Goal: Navigation & Orientation: Find specific page/section

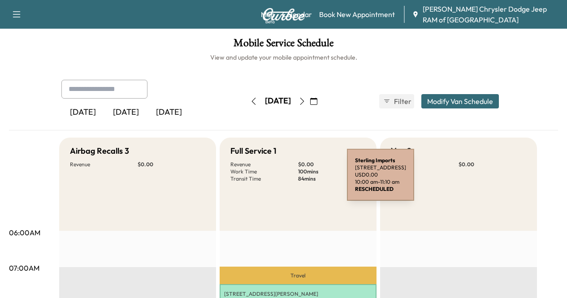
scroll to position [216, 0]
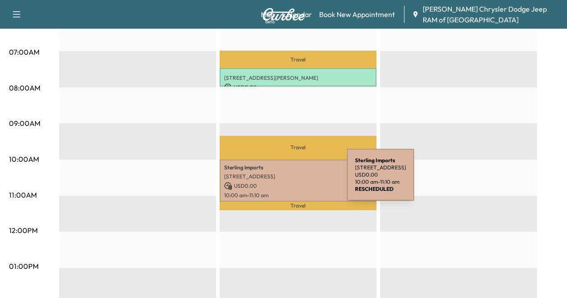
click at [280, 182] on p "USD 0.00" at bounding box center [298, 186] width 148 height 8
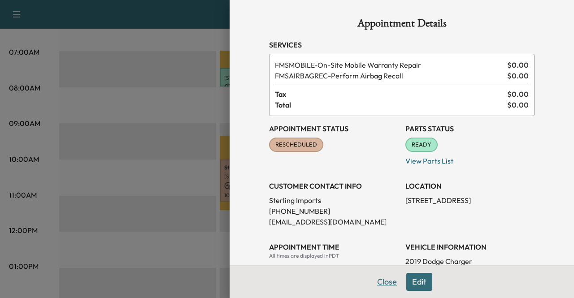
click at [385, 281] on button "Close" at bounding box center [386, 282] width 31 height 18
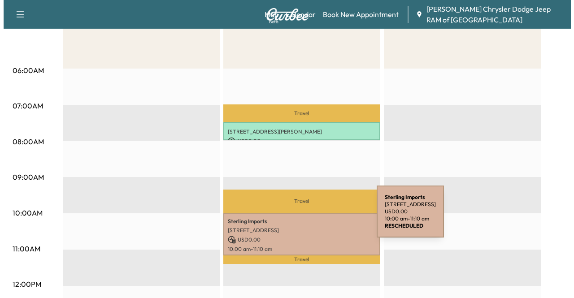
scroll to position [168, 0]
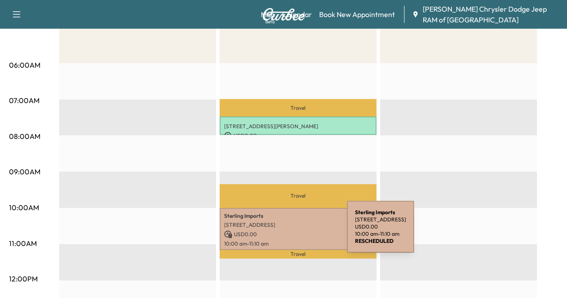
click at [280, 232] on p "USD 0.00" at bounding box center [298, 234] width 148 height 8
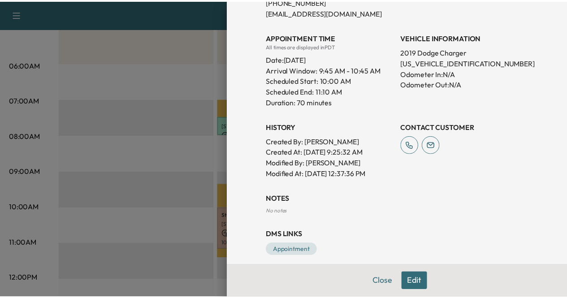
scroll to position [218, 0]
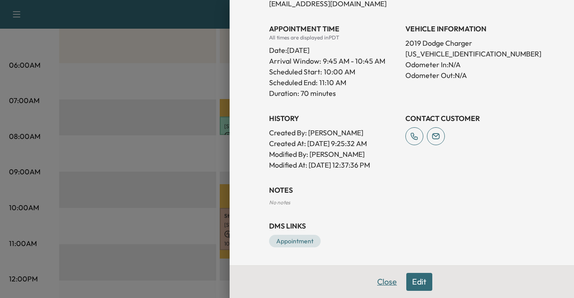
click at [376, 280] on button "Close" at bounding box center [386, 282] width 31 height 18
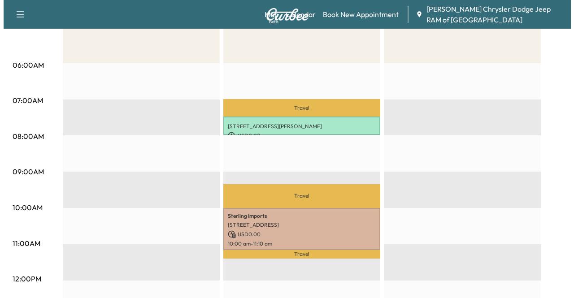
scroll to position [0, 0]
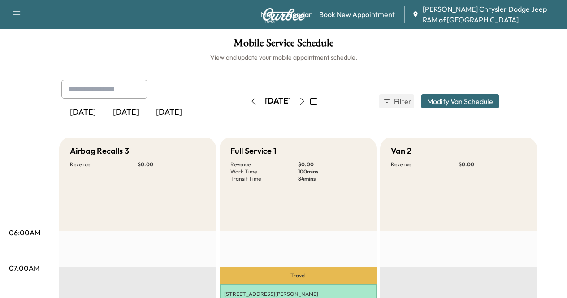
click at [306, 100] on icon "button" at bounding box center [302, 101] width 7 height 7
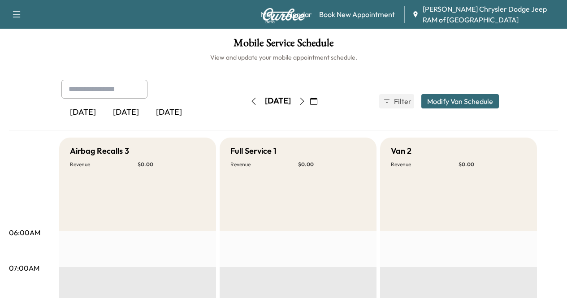
click at [246, 96] on button "button" at bounding box center [253, 101] width 15 height 14
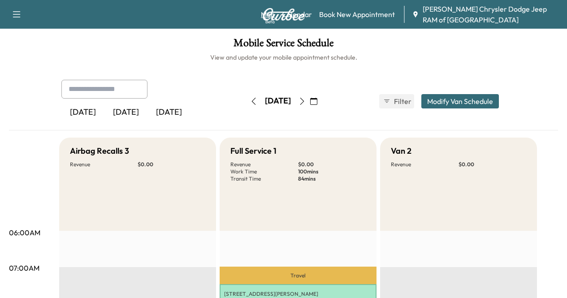
click at [267, 14] on link "Map Beta" at bounding box center [268, 14] width 14 height 11
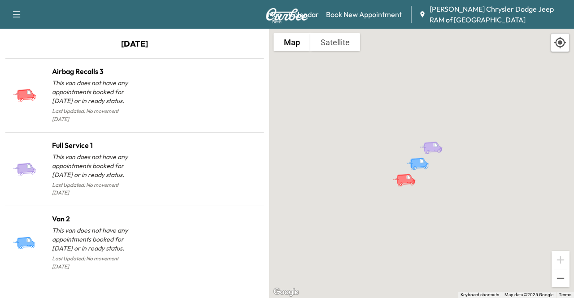
click at [417, 171] on div "Airbag Recalls 3" at bounding box center [407, 172] width 31 height 16
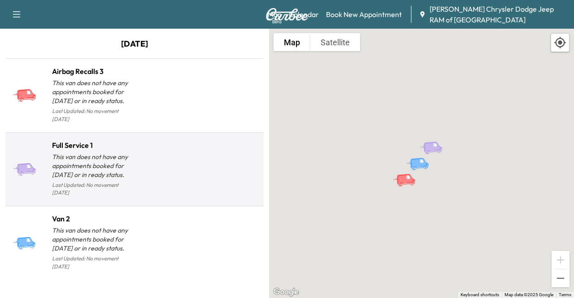
click at [104, 169] on p "This van does not have any appointments booked for [DATE] or in ready status." at bounding box center [93, 165] width 82 height 27
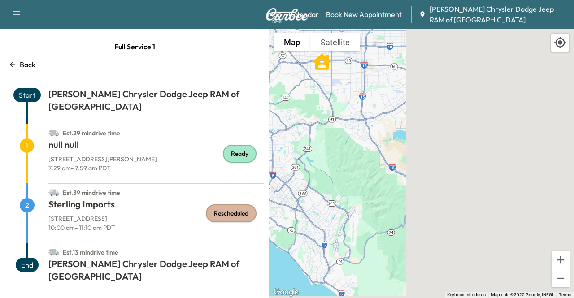
drag, startPoint x: 518, startPoint y: 157, endPoint x: 322, endPoint y: 113, distance: 200.8
click at [322, 113] on div "To activate drag with keyboard, press Alt + Enter. Once in keyboard drag state,…" at bounding box center [421, 163] width 305 height 269
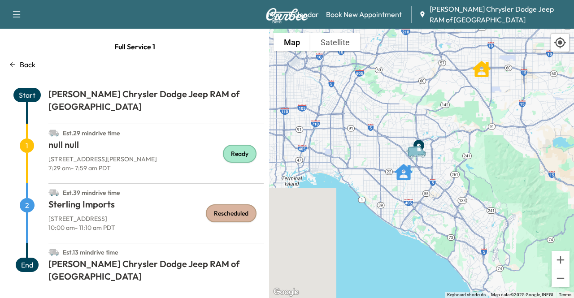
drag, startPoint x: 328, startPoint y: 95, endPoint x: 560, endPoint y: 143, distance: 236.1
click at [560, 143] on div "To activate drag with keyboard, press Alt + Enter. Once in keyboard drag state,…" at bounding box center [421, 163] width 305 height 269
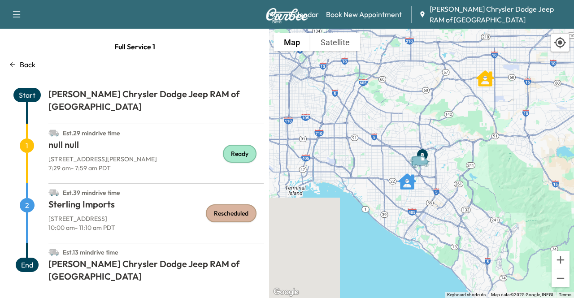
drag, startPoint x: 492, startPoint y: 148, endPoint x: 376, endPoint y: 77, distance: 136.9
click at [376, 77] on div "To activate drag with keyboard, press Alt + Enter. Once in keyboard drag state,…" at bounding box center [421, 163] width 305 height 269
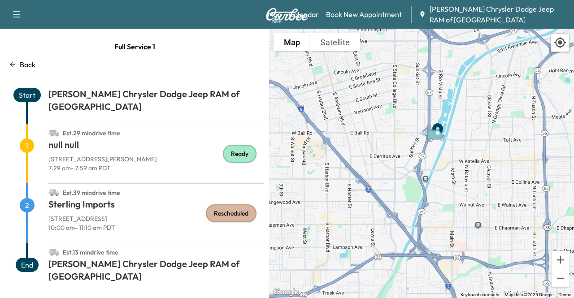
click at [431, 143] on icon "Van" at bounding box center [437, 135] width 31 height 16
click at [30, 98] on span "Start" at bounding box center [26, 95] width 27 height 14
click at [25, 142] on div "1" at bounding box center [26, 161] width 43 height 45
click at [30, 198] on span "2" at bounding box center [27, 205] width 15 height 14
click at [31, 63] on p "Back" at bounding box center [28, 64] width 16 height 11
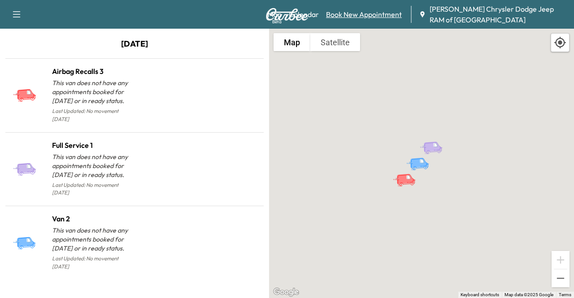
click at [334, 19] on link "Book New Appointment" at bounding box center [364, 14] width 76 height 11
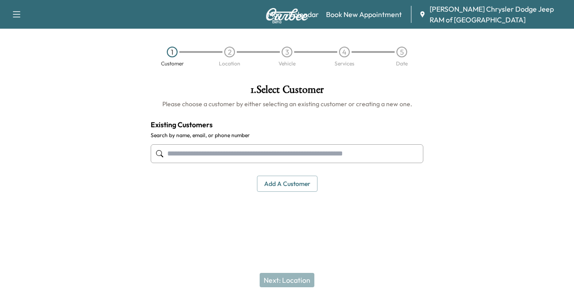
click at [13, 15] on icon "button" at bounding box center [16, 14] width 11 height 11
click at [13, 11] on icon "button" at bounding box center [16, 14] width 11 height 11
click at [311, 11] on link "Calendar" at bounding box center [304, 14] width 30 height 11
